Goal: Task Accomplishment & Management: Manage account settings

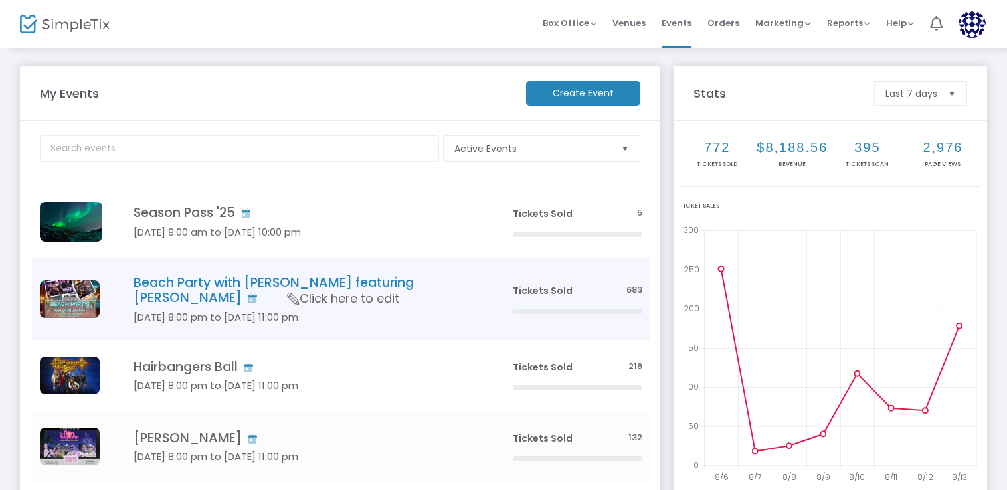
click at [481, 334] on td "Beach Party with [PERSON_NAME] featuring [PERSON_NAME] [DATE] 8:00 pm to [DATE]…" at bounding box center [303, 299] width 402 height 82
click at [0, 0] on span at bounding box center [0, 0] width 0 height 0
